Goal: Task Accomplishment & Management: Manage account settings

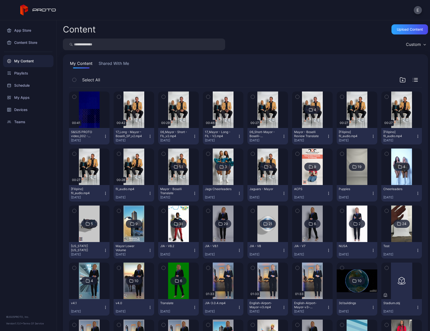
click at [334, 38] on div "Content Upload Content Custom My Content Shared With Me Select All Preview 00:4…" at bounding box center [243, 175] width 373 height 311
click at [385, 98] on icon "button" at bounding box center [387, 97] width 4 height 6
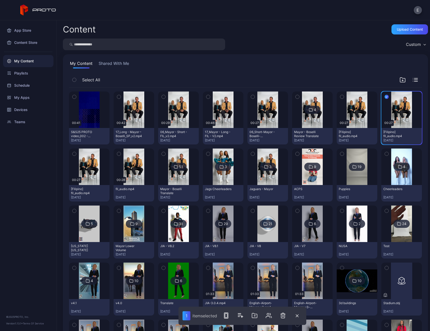
click at [340, 97] on div "button" at bounding box center [342, 97] width 4 height 4
click at [295, 97] on icon "button" at bounding box center [297, 97] width 4 height 6
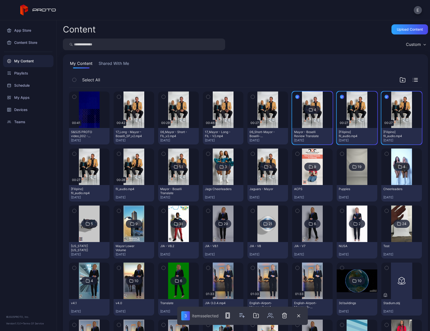
click at [295, 97] on icon "button" at bounding box center [297, 97] width 4 height 6
click at [251, 97] on icon "button" at bounding box center [253, 97] width 4 height 6
click at [206, 96] on icon "button" at bounding box center [208, 97] width 4 height 6
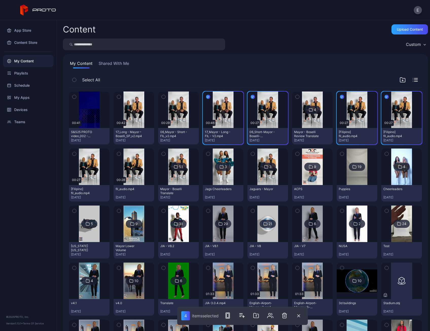
click at [163, 98] on icon "button" at bounding box center [164, 97] width 4 height 6
click at [118, 98] on icon "button" at bounding box center [119, 97] width 4 height 6
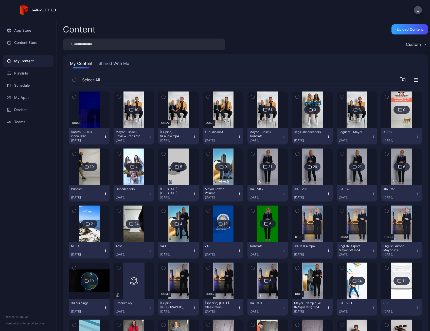
click at [163, 96] on icon "button" at bounding box center [164, 97] width 4 height 6
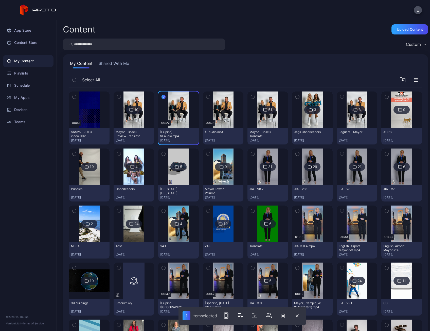
click at [206, 98] on icon "button" at bounding box center [208, 97] width 4 height 6
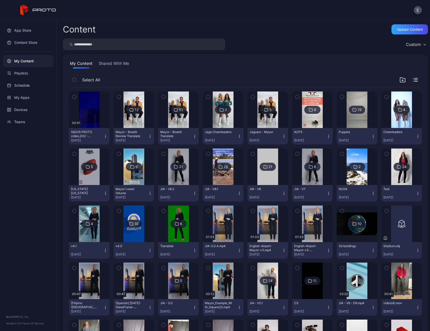
click at [206, 210] on icon "button" at bounding box center [208, 211] width 4 height 6
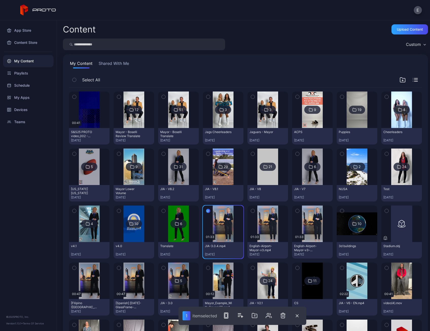
click at [251, 210] on icon "button" at bounding box center [253, 211] width 4 height 6
click at [295, 212] on icon "button" at bounding box center [297, 211] width 4 height 6
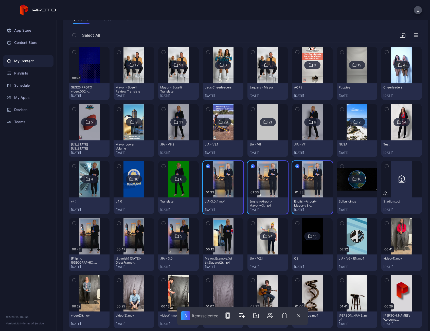
scroll to position [51, 0]
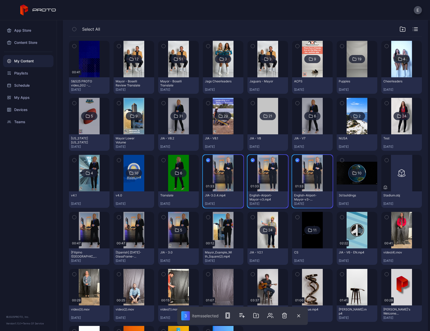
click at [120, 217] on icon "button" at bounding box center [119, 217] width 4 height 6
click at [75, 216] on icon "button" at bounding box center [74, 217] width 4 height 6
click at [206, 217] on icon "button" at bounding box center [208, 217] width 4 height 6
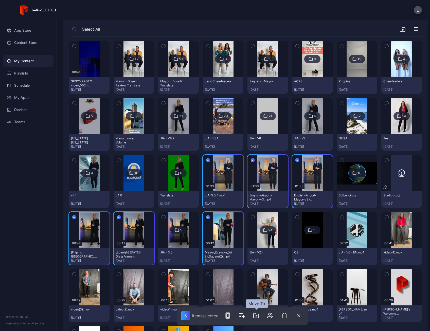
click at [253, 315] on button "button" at bounding box center [256, 315] width 10 height 10
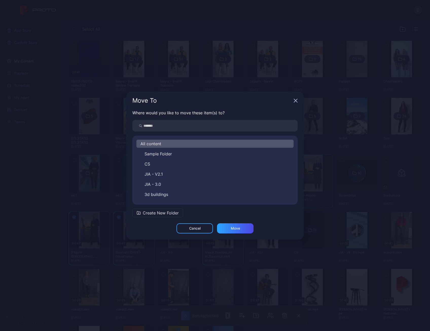
click at [163, 216] on span "Create New Folder" at bounding box center [161, 213] width 36 height 6
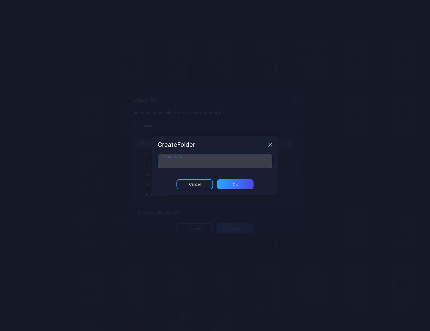
click at [209, 164] on input "Folder Name" at bounding box center [215, 161] width 115 height 14
type input "**********"
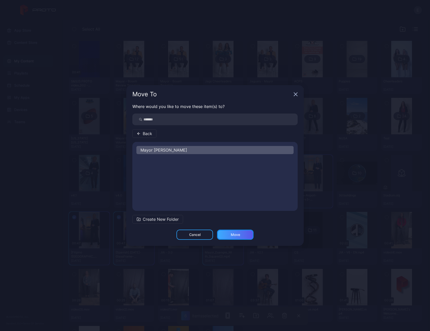
click at [246, 234] on div "Move" at bounding box center [235, 235] width 36 height 10
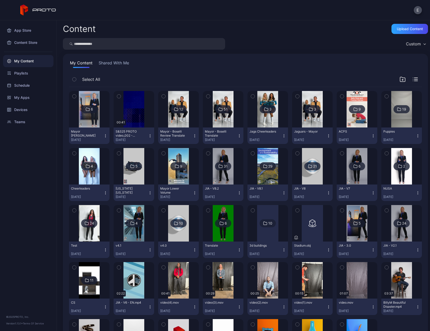
scroll to position [0, 0]
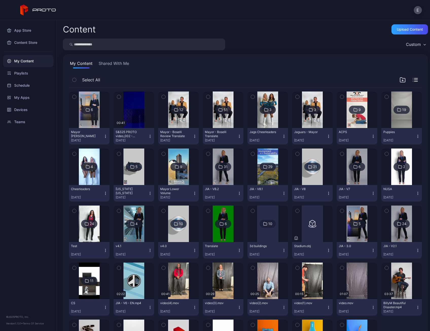
click at [366, 54] on div "My Content Shared With Me Select All 6 Mayor Drone [DATE] Preview 00:41 S&S25 P…" at bounding box center [245, 218] width 365 height 328
click at [399, 79] on icon "button" at bounding box center [402, 80] width 6 height 6
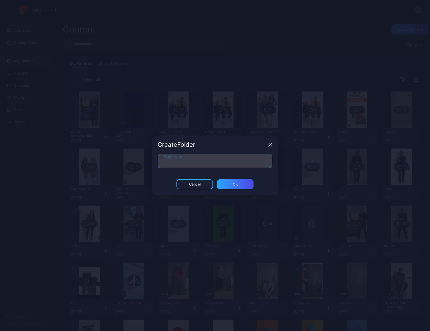
click at [228, 158] on input "Folder Name" at bounding box center [215, 161] width 115 height 14
type input "*********"
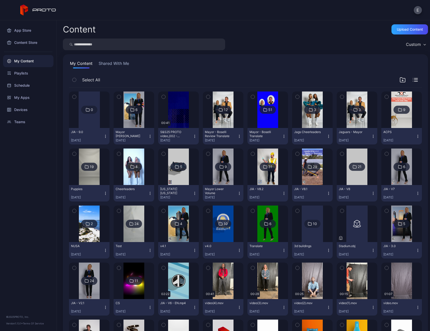
click at [81, 116] on div at bounding box center [89, 109] width 21 height 36
